Goal: Information Seeking & Learning: Learn about a topic

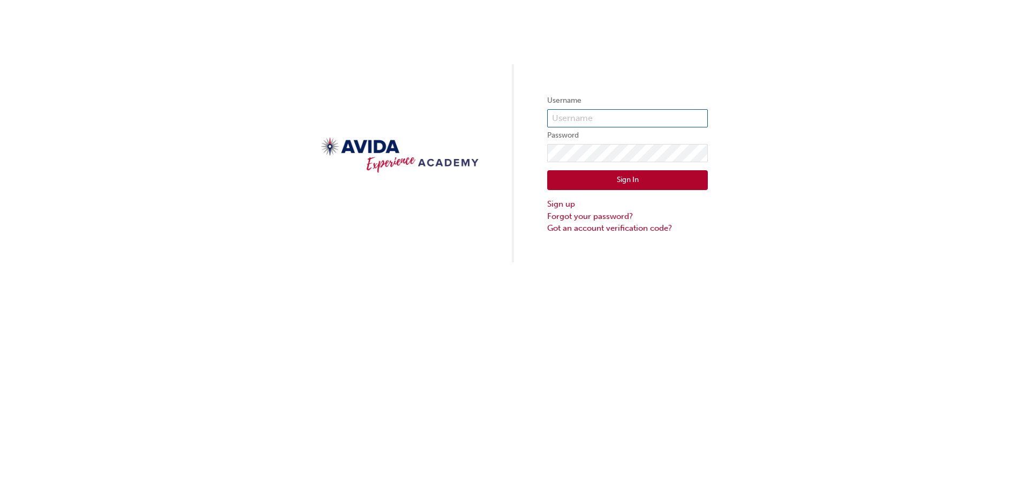
type input "yjones"
click at [620, 179] on button "Sign In" at bounding box center [627, 180] width 161 height 20
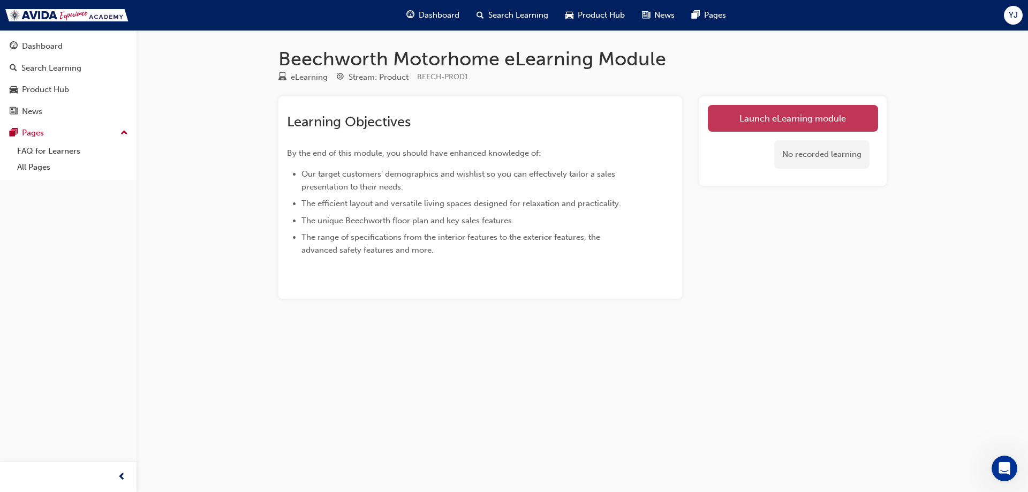
click at [812, 119] on link "Launch eLearning module" at bounding box center [793, 118] width 170 height 27
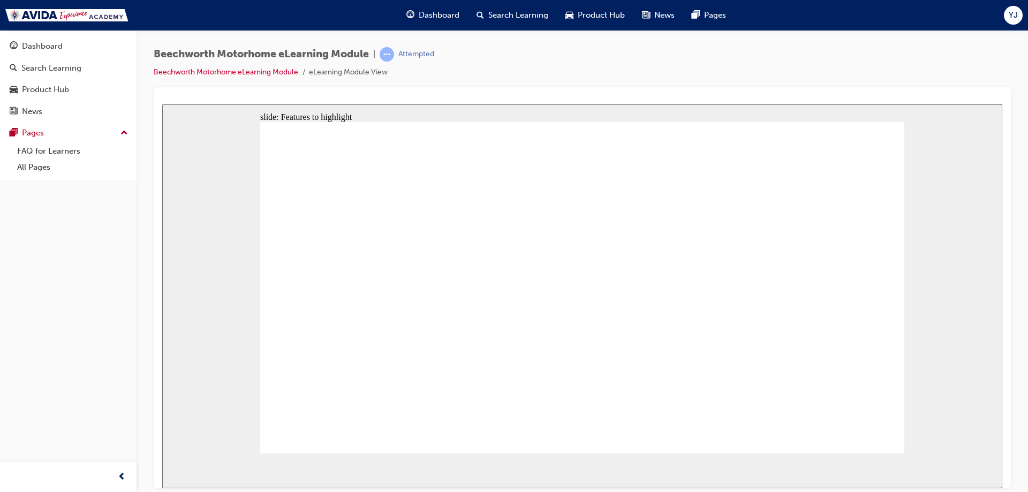
drag, startPoint x: 776, startPoint y: 200, endPoint x: 855, endPoint y: 426, distance: 239.6
